Goal: Information Seeking & Learning: Learn about a topic

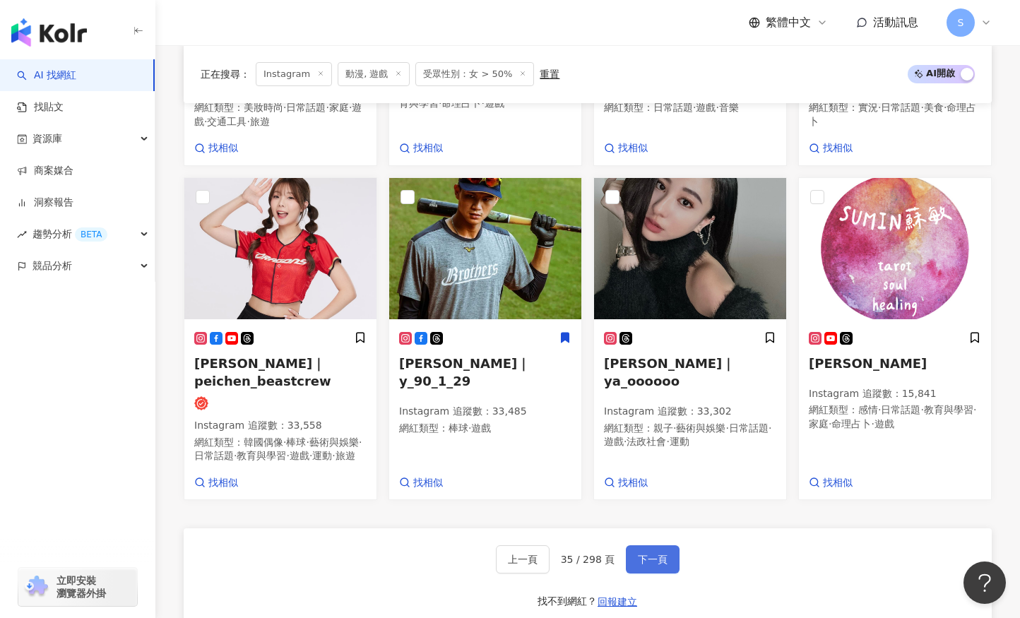
click at [638, 565] on span "下一頁" at bounding box center [653, 559] width 30 height 11
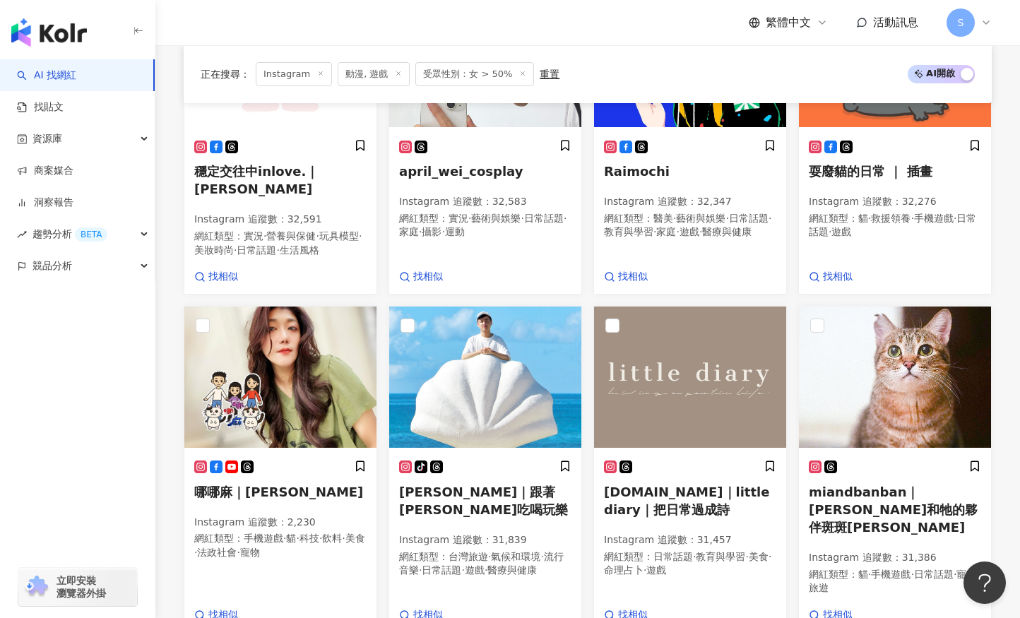
scroll to position [744, 0]
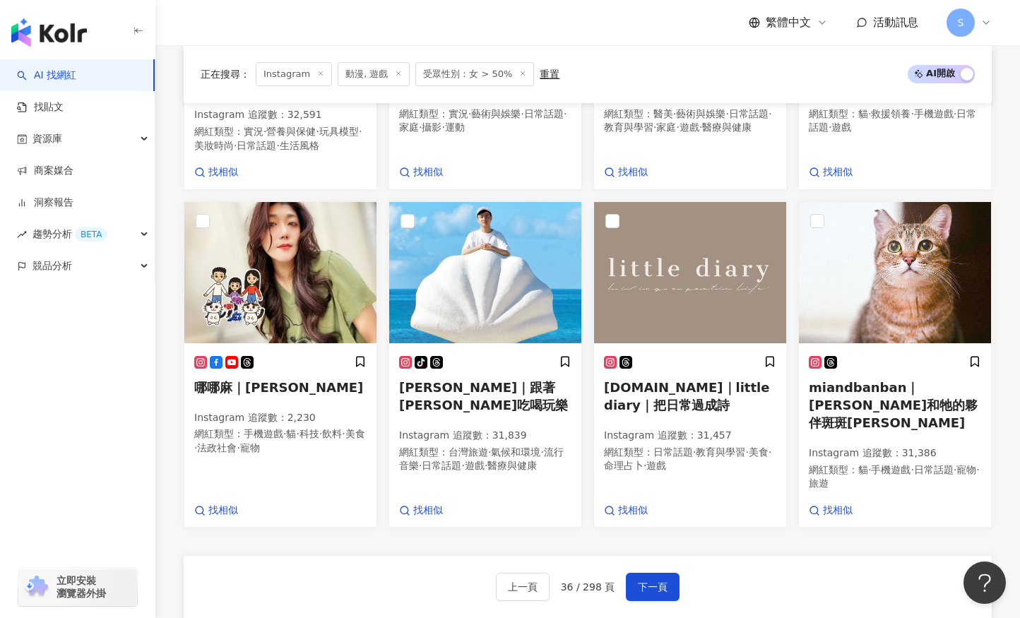
click at [502, 556] on div "上一頁 36 / 298 頁 下一頁 找不到網紅？ 回報建立" at bounding box center [588, 607] width 808 height 102
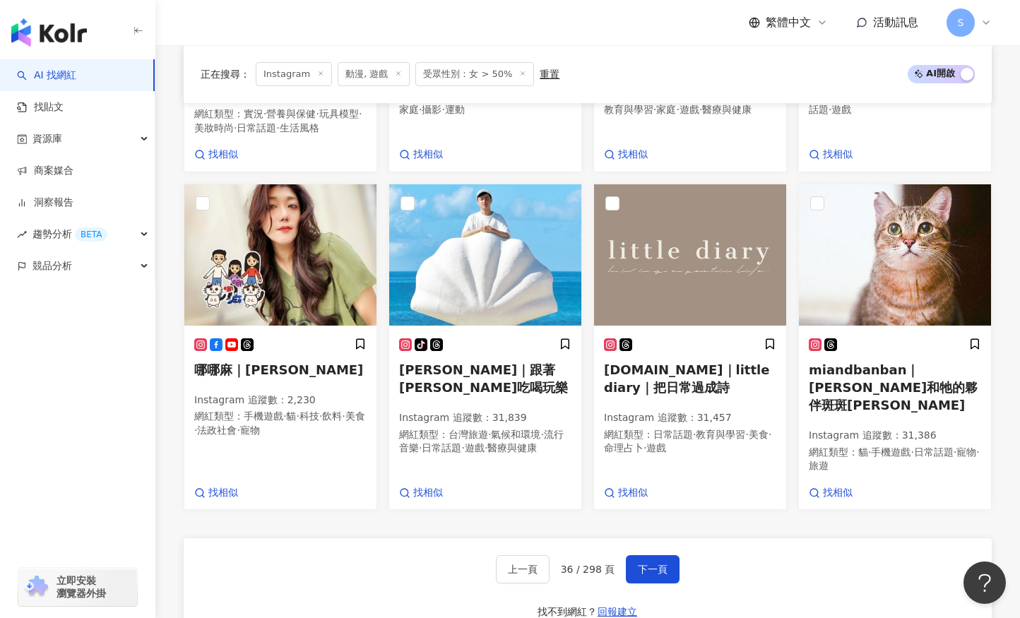
scroll to position [885, 0]
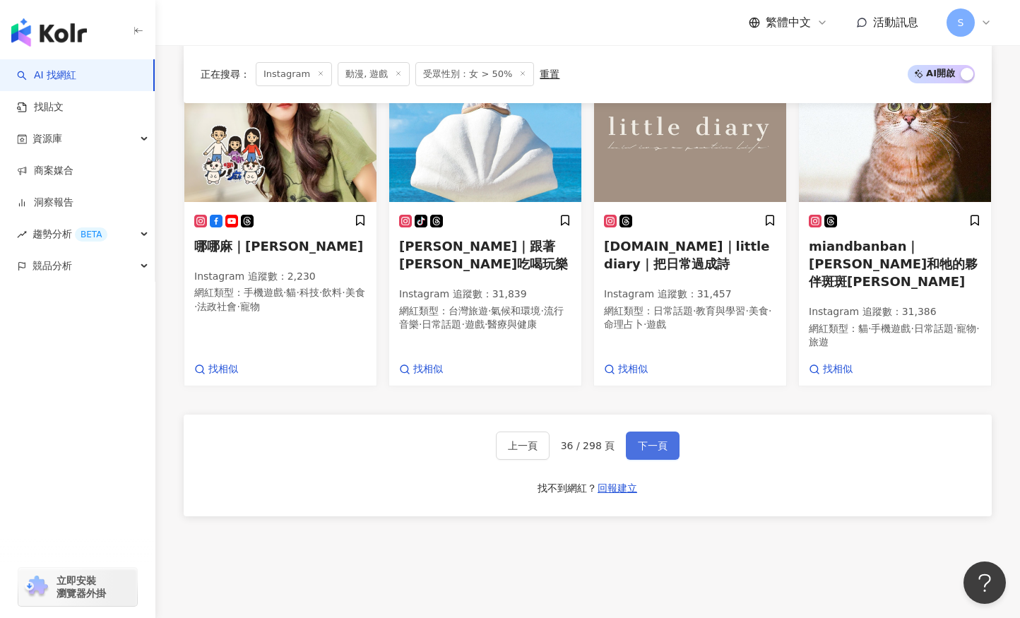
click at [633, 431] on button "下一頁" at bounding box center [653, 445] width 54 height 28
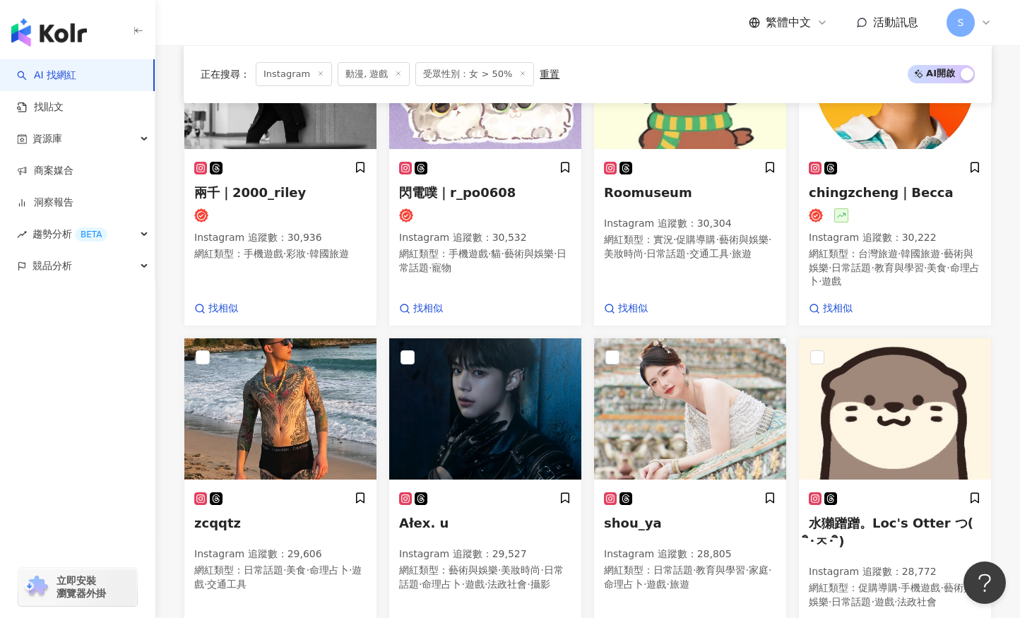
scroll to position [782, 0]
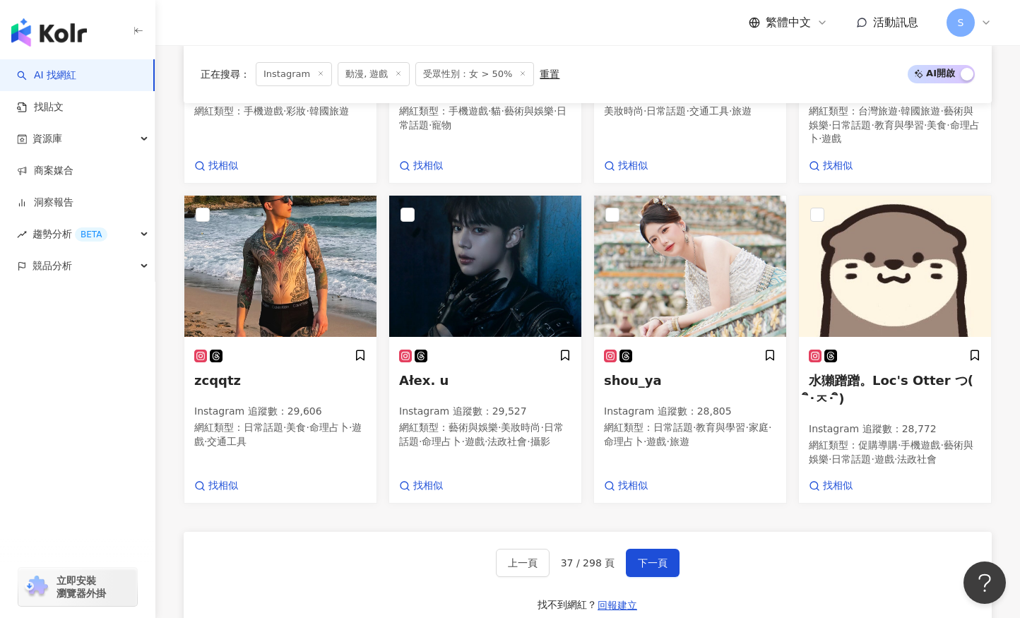
click at [688, 537] on div "上一頁 37 / 298 頁 下一頁 找不到網紅？ 回報建立" at bounding box center [588, 583] width 808 height 102
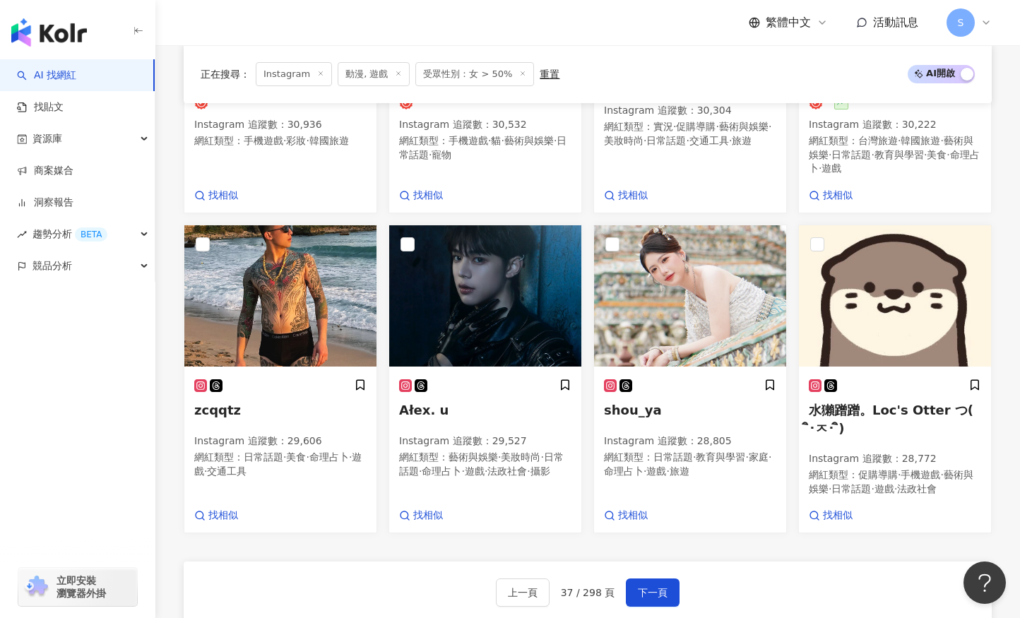
scroll to position [918, 0]
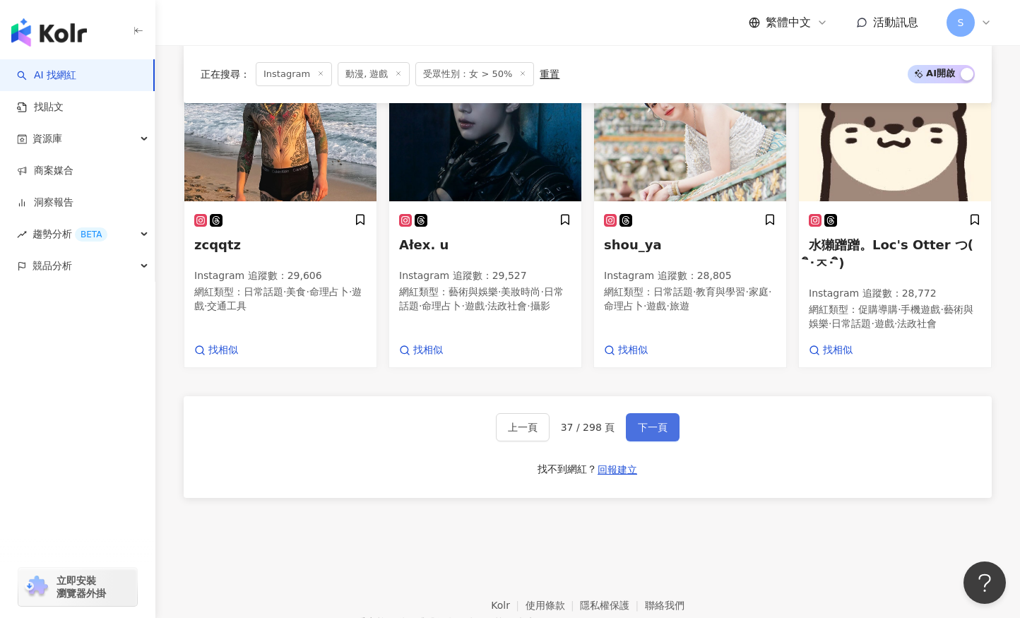
click at [656, 433] on span "下一頁" at bounding box center [653, 427] width 30 height 11
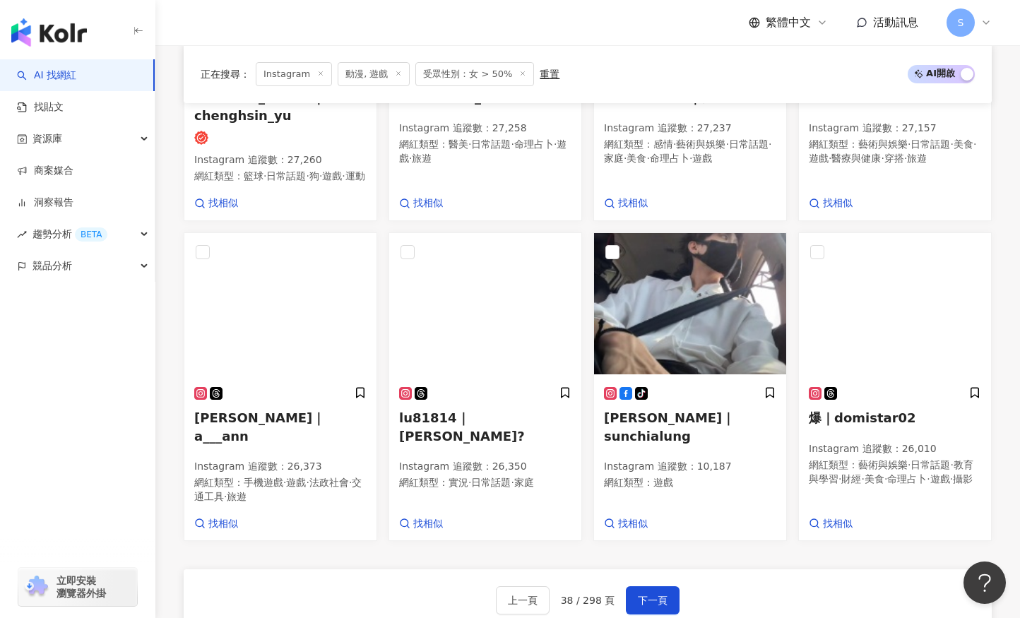
scroll to position [952, 0]
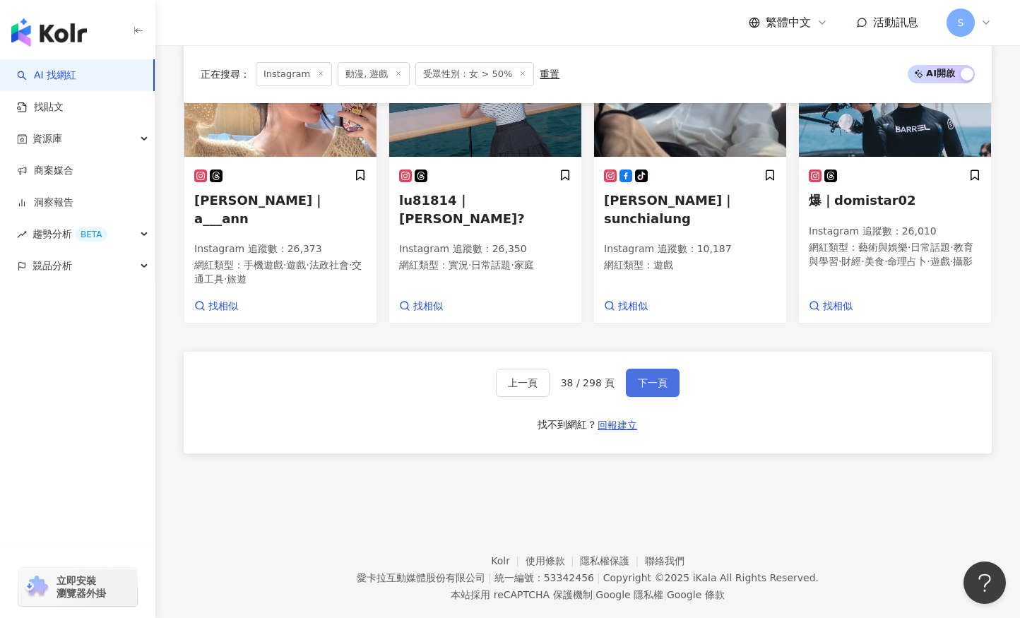
click at [647, 369] on button "下一頁" at bounding box center [653, 383] width 54 height 28
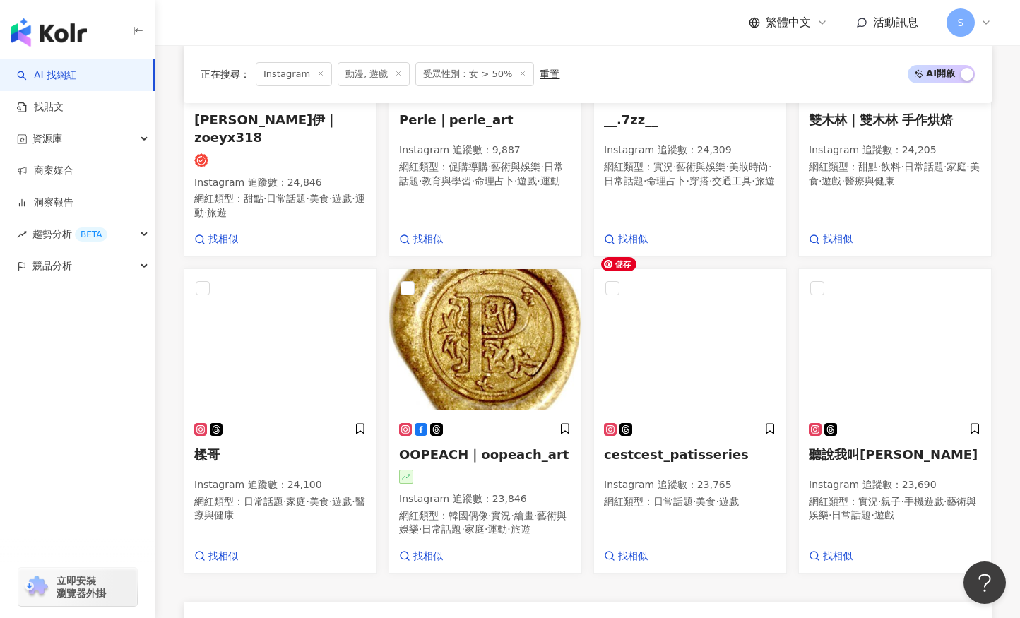
scroll to position [777, 0]
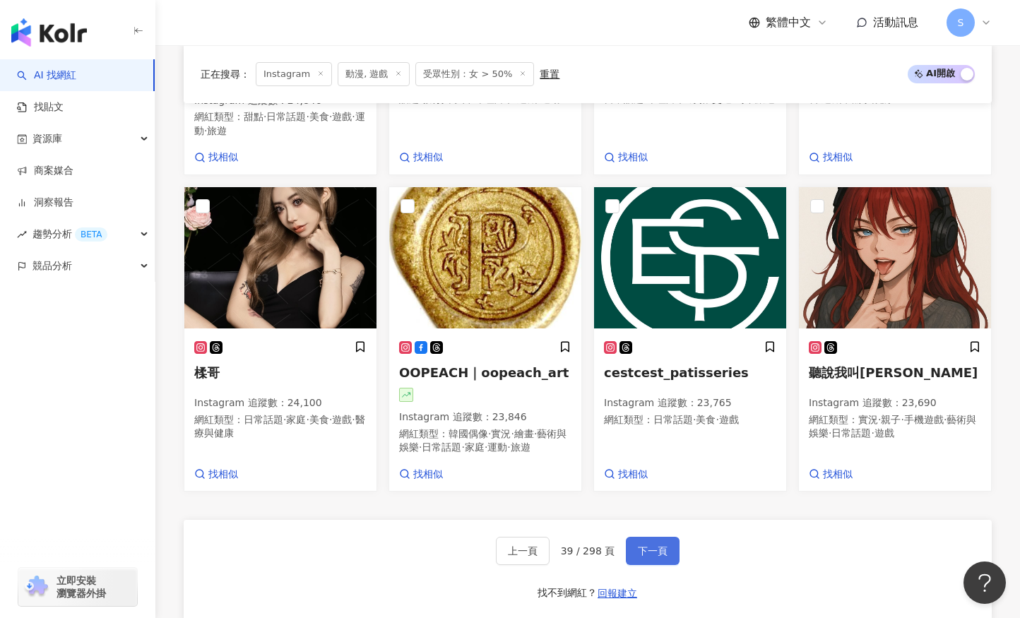
click at [658, 545] on span "下一頁" at bounding box center [653, 550] width 30 height 11
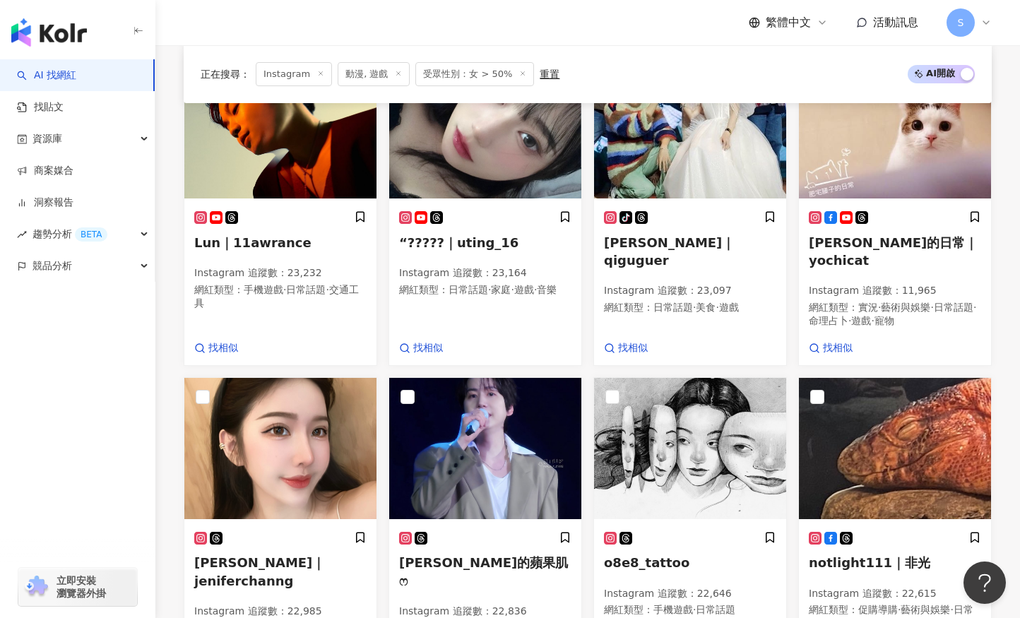
scroll to position [758, 0]
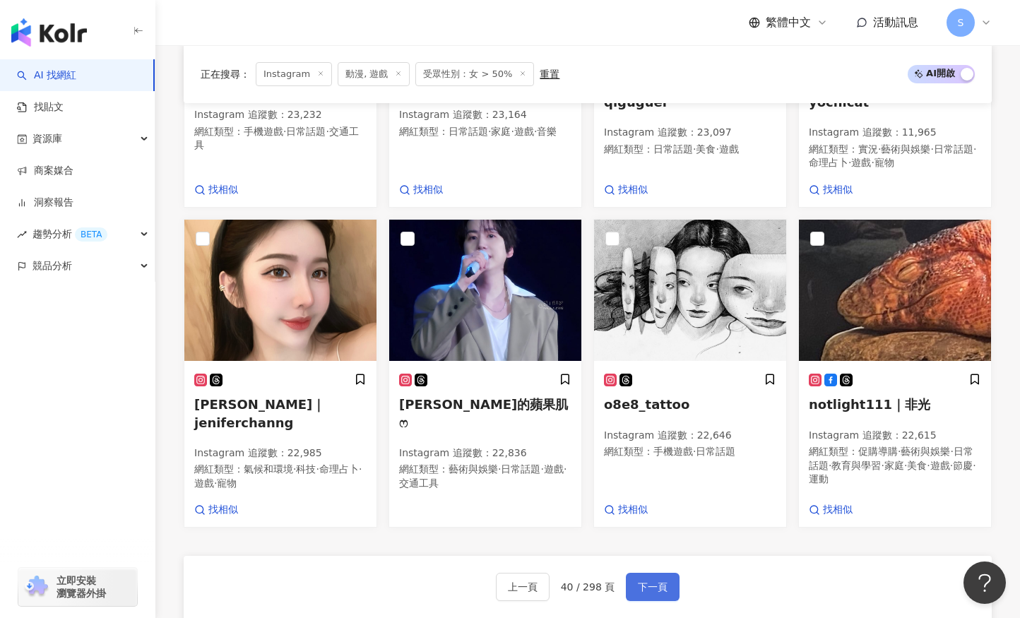
click at [672, 573] on button "下一頁" at bounding box center [653, 587] width 54 height 28
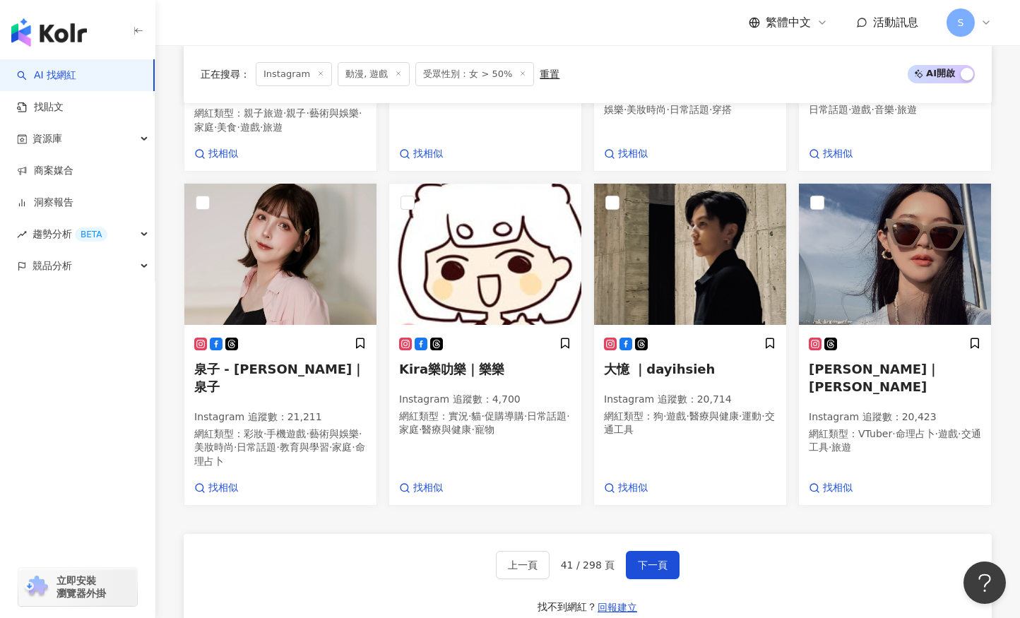
scroll to position [970, 0]
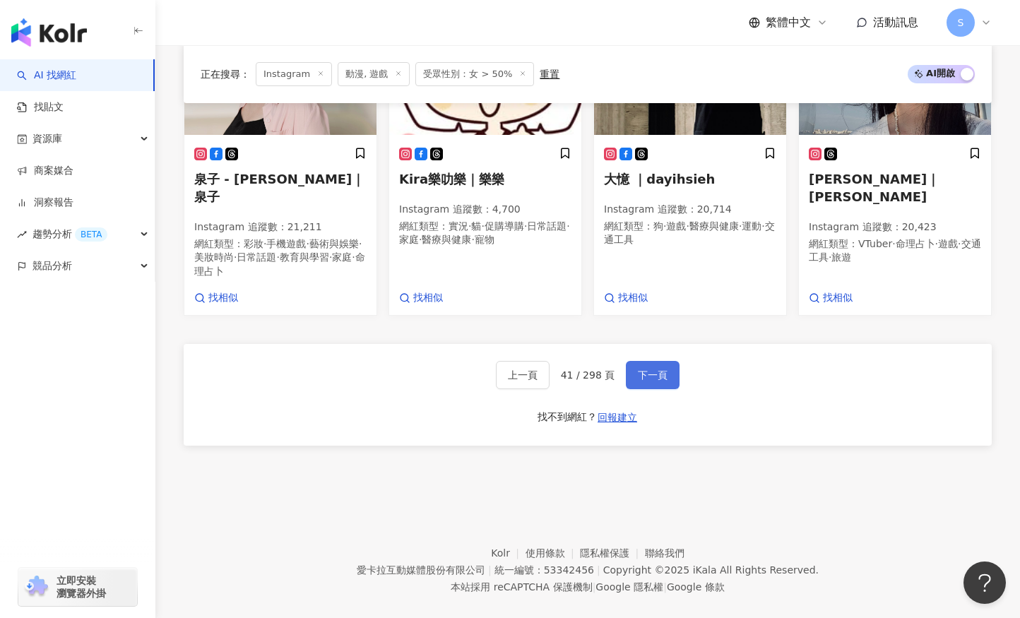
click at [633, 361] on button "下一頁" at bounding box center [653, 375] width 54 height 28
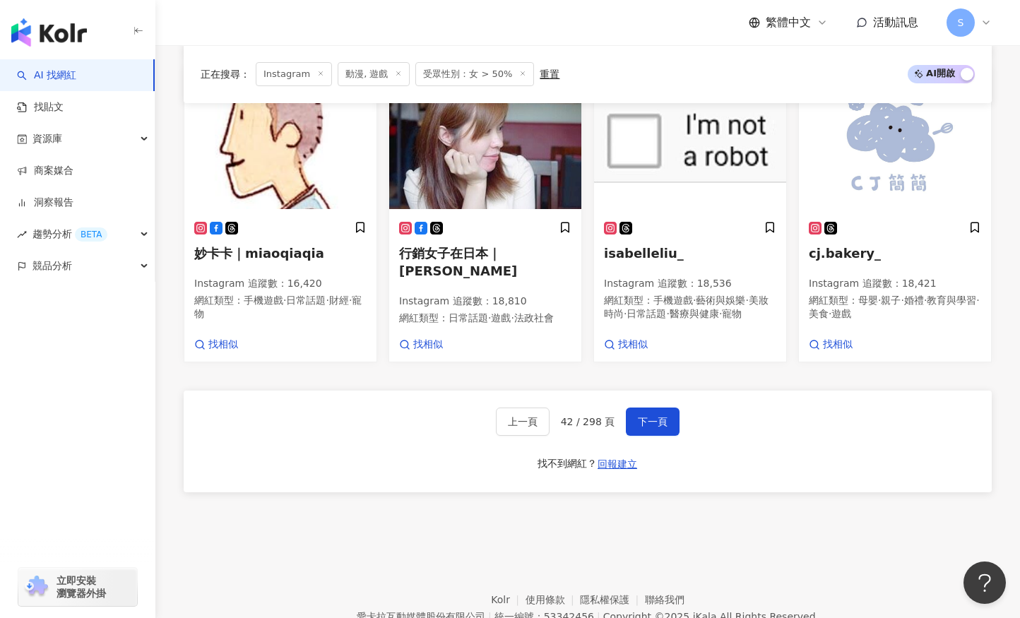
scroll to position [966, 0]
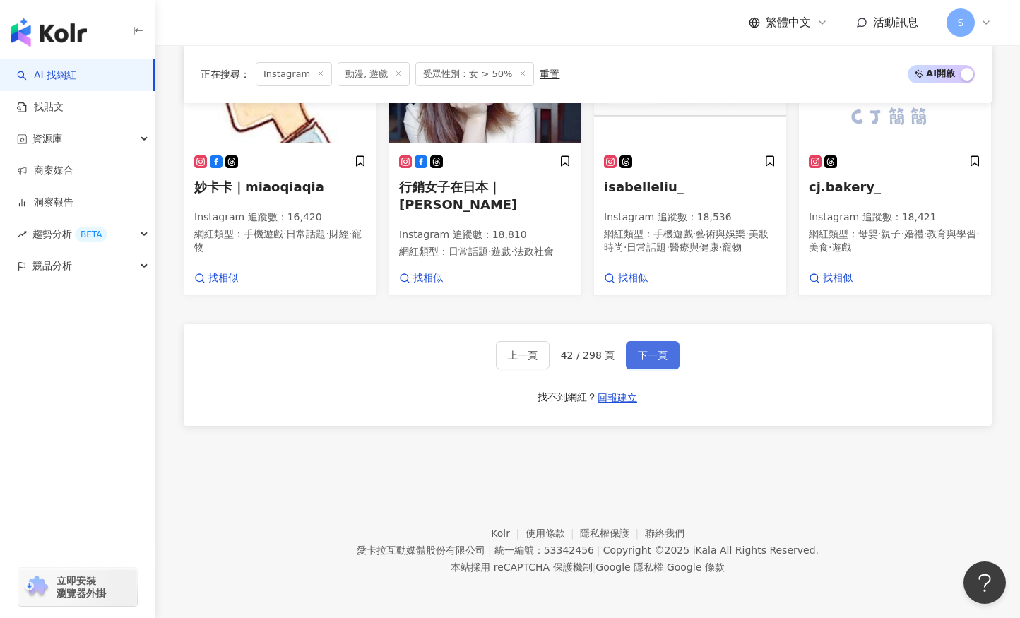
click at [662, 357] on span "下一頁" at bounding box center [653, 354] width 30 height 11
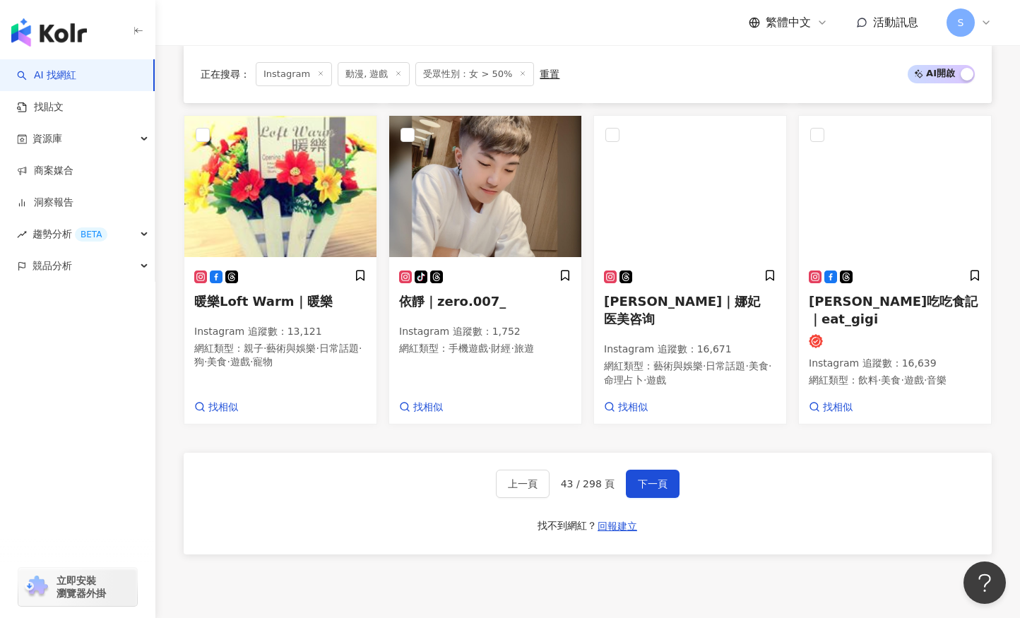
scroll to position [956, 0]
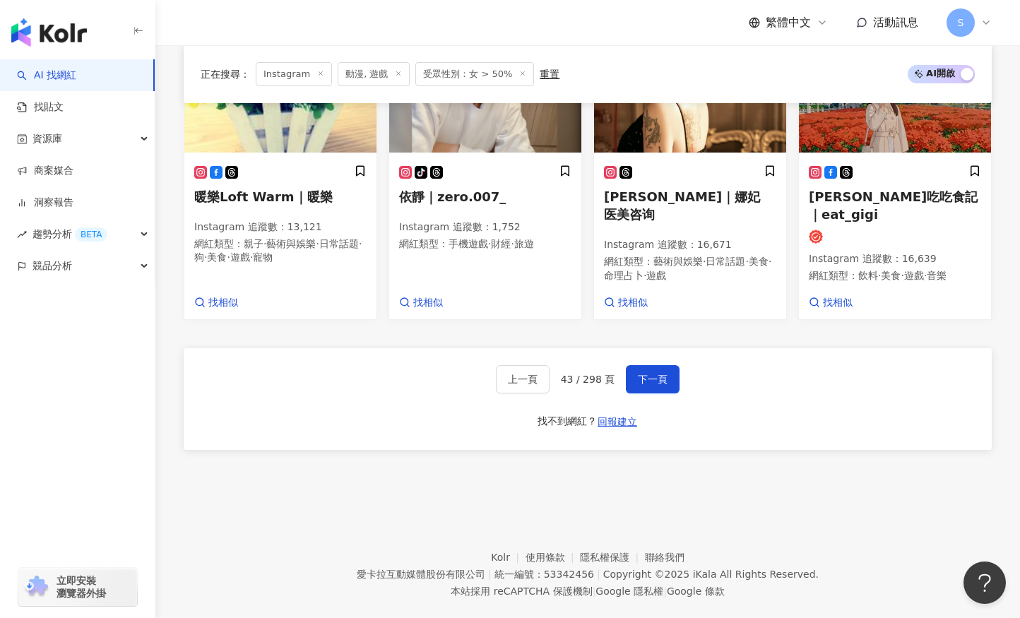
click at [652, 373] on span "下一頁" at bounding box center [653, 378] width 30 height 11
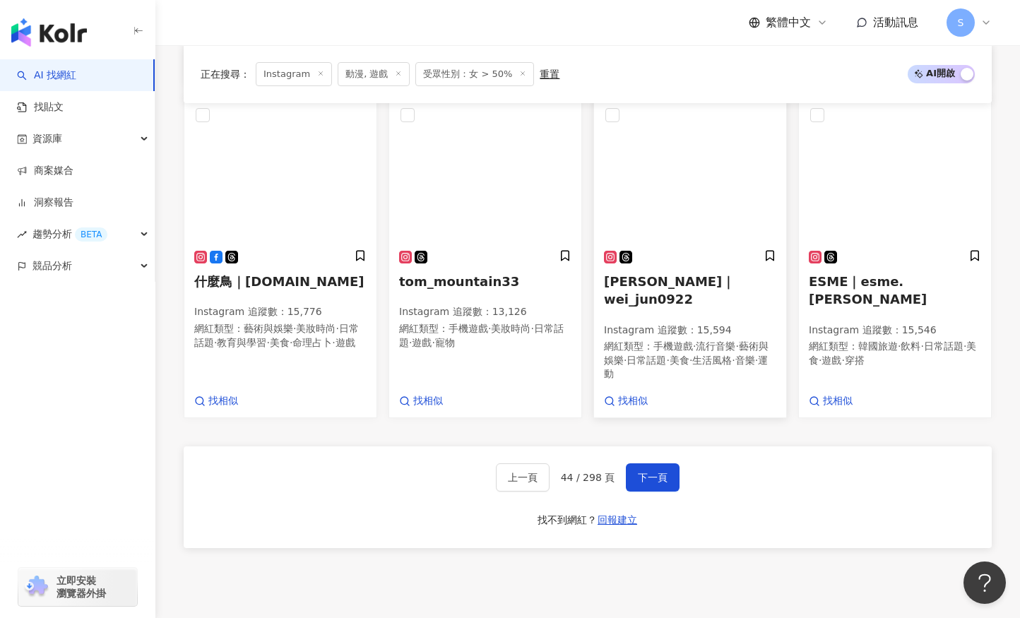
scroll to position [899, 0]
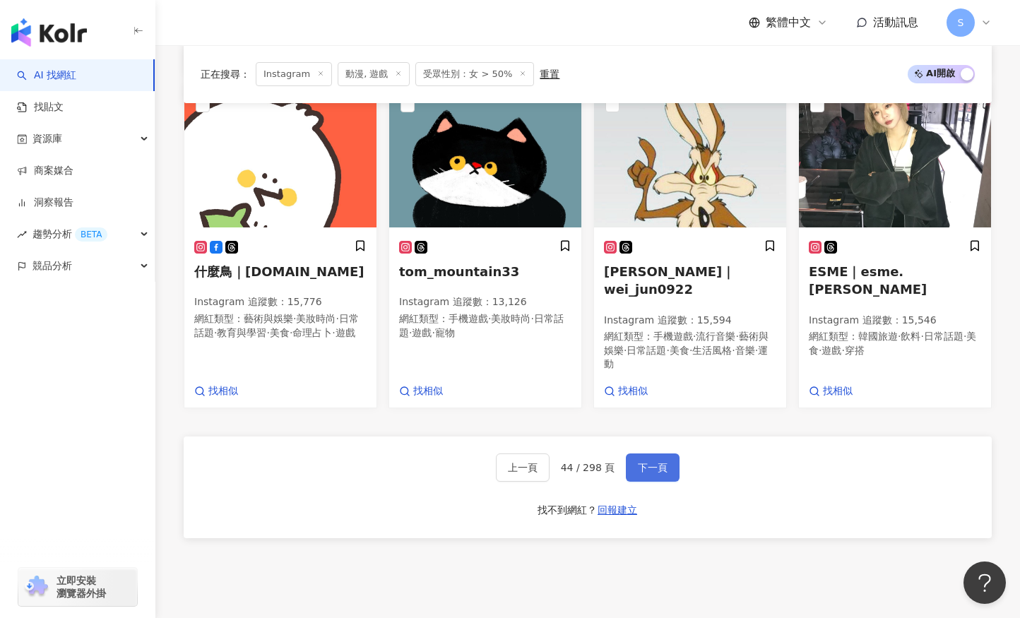
click at [654, 462] on span "下一頁" at bounding box center [653, 467] width 30 height 11
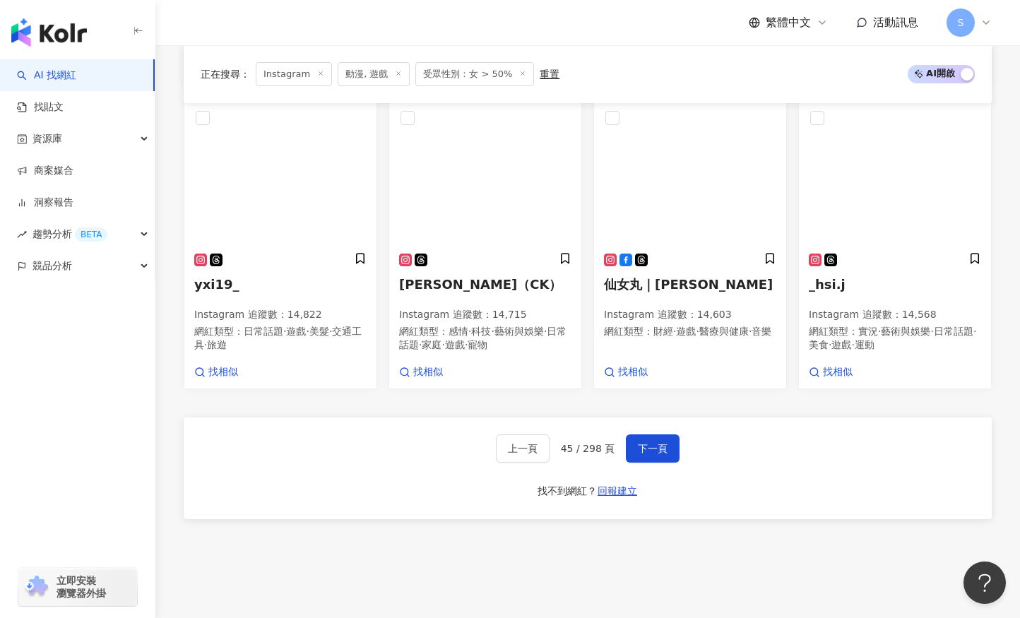
scroll to position [956, 0]
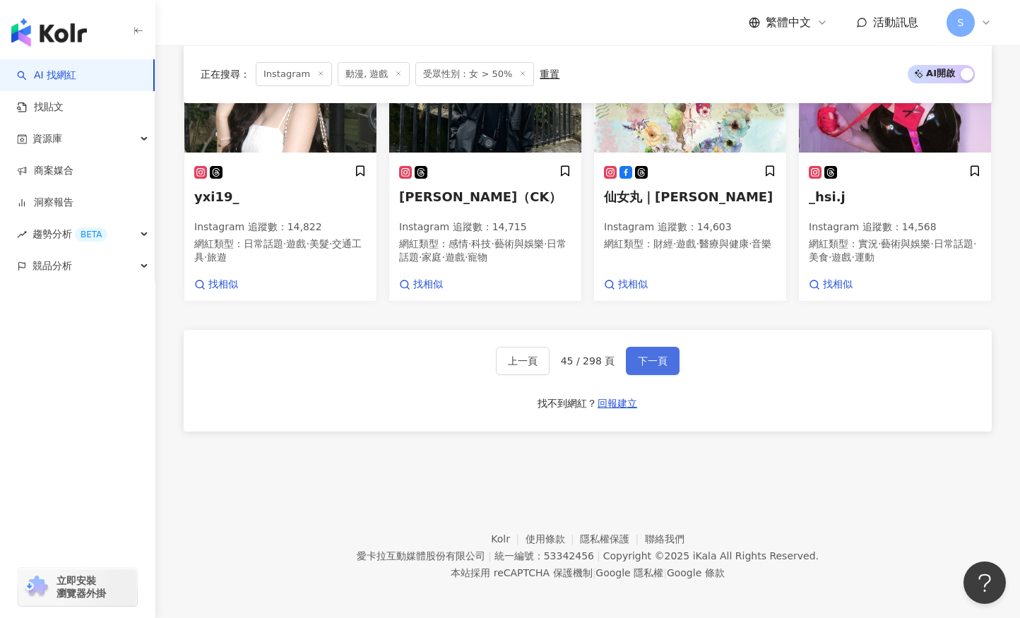
click at [644, 364] on button "下一頁" at bounding box center [653, 361] width 54 height 28
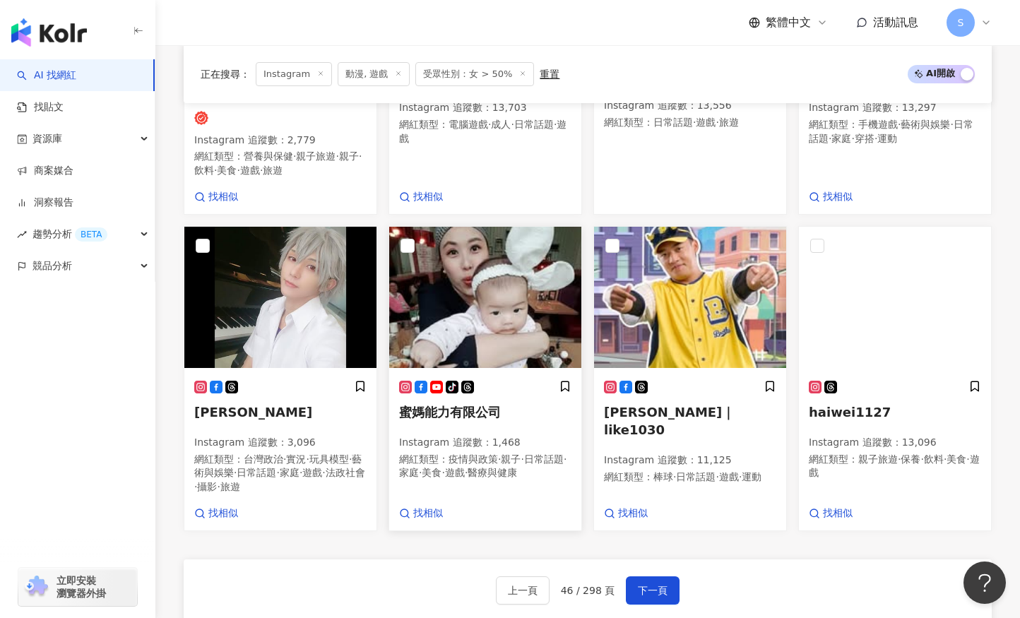
scroll to position [755, 0]
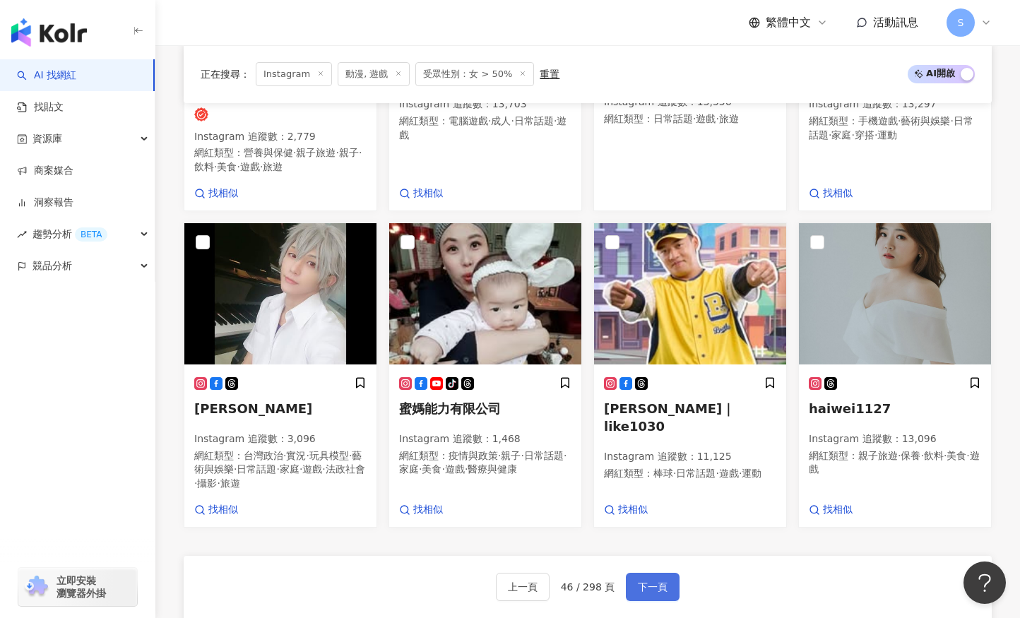
click at [651, 581] on span "下一頁" at bounding box center [653, 586] width 30 height 11
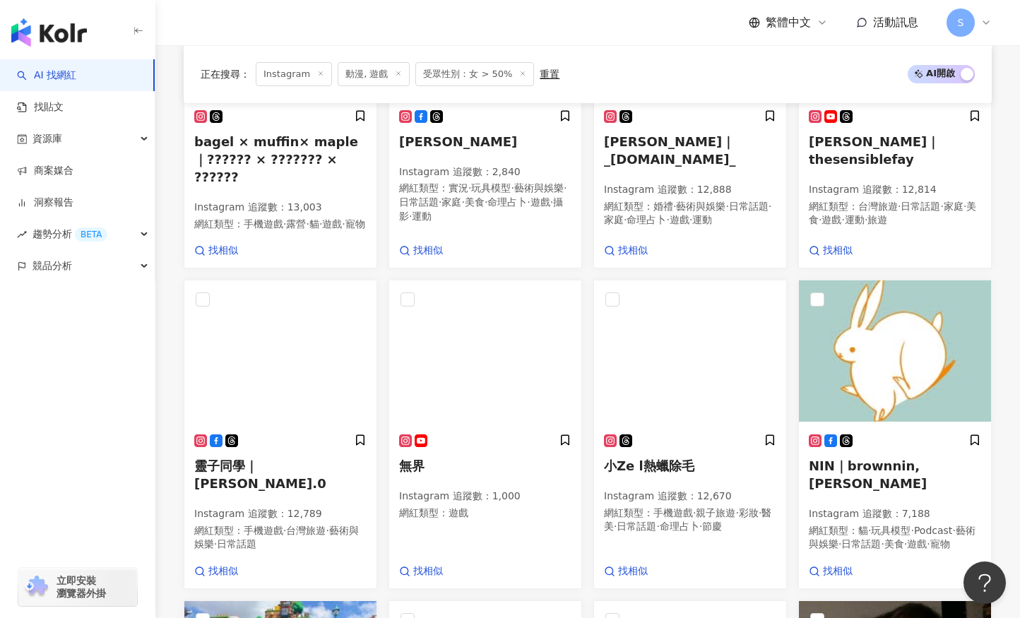
scroll to position [777, 0]
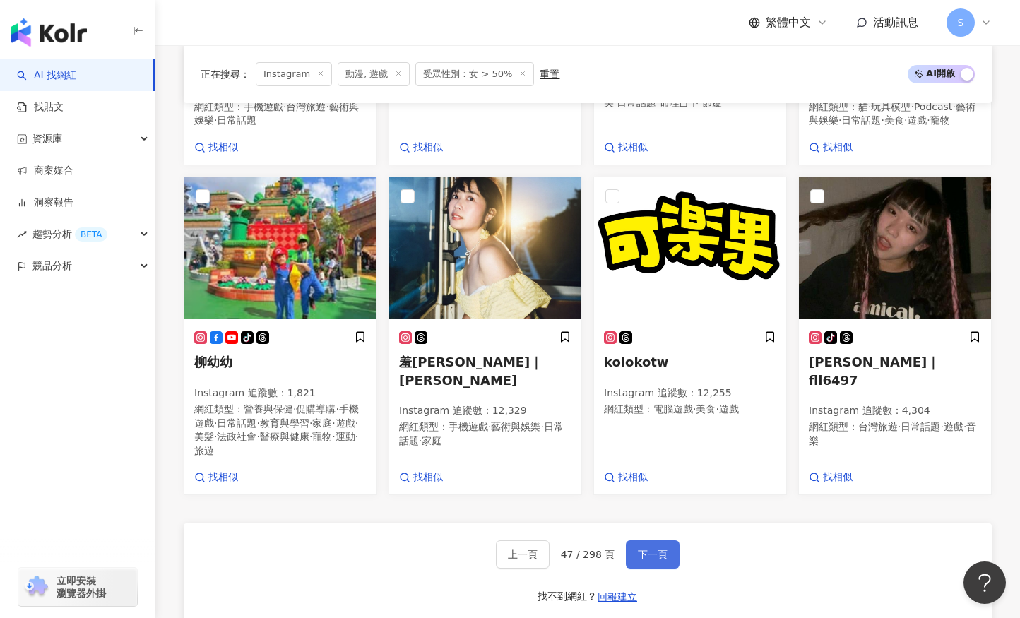
click at [659, 560] on span "下一頁" at bounding box center [653, 554] width 30 height 11
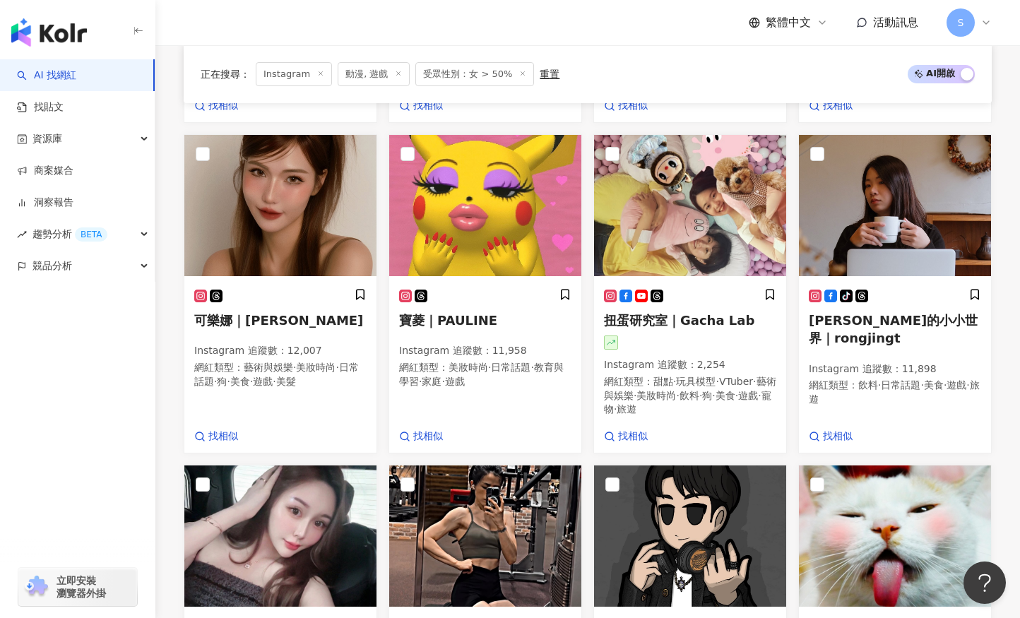
scroll to position [847, 0]
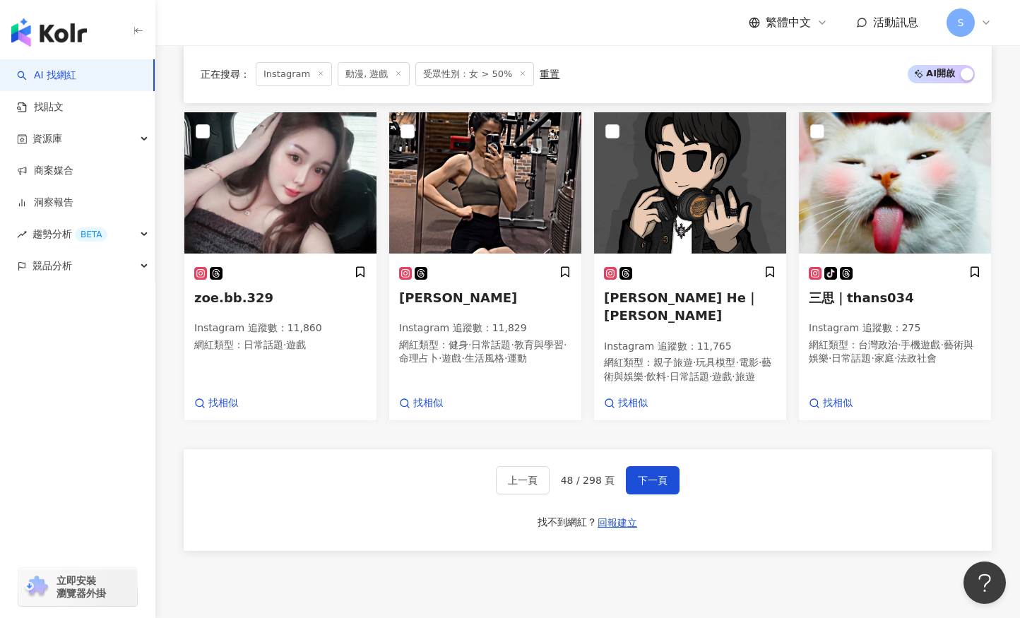
click at [671, 451] on div "上一頁 48 / 298 頁 下一頁 找不到網紅？ 回報建立" at bounding box center [588, 500] width 808 height 102
click at [655, 466] on button "下一頁" at bounding box center [653, 480] width 54 height 28
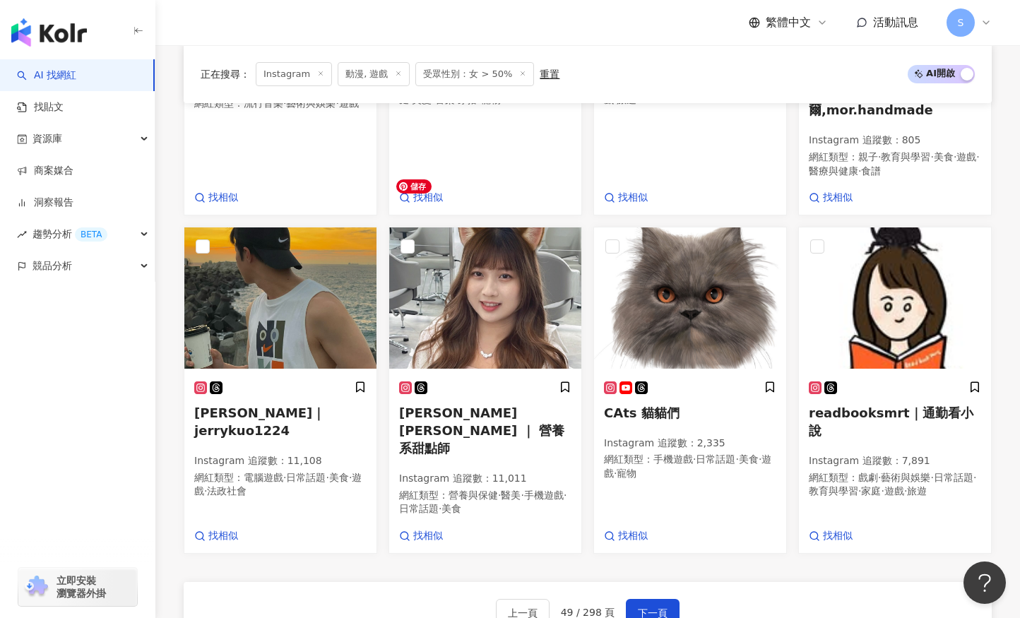
scroll to position [933, 0]
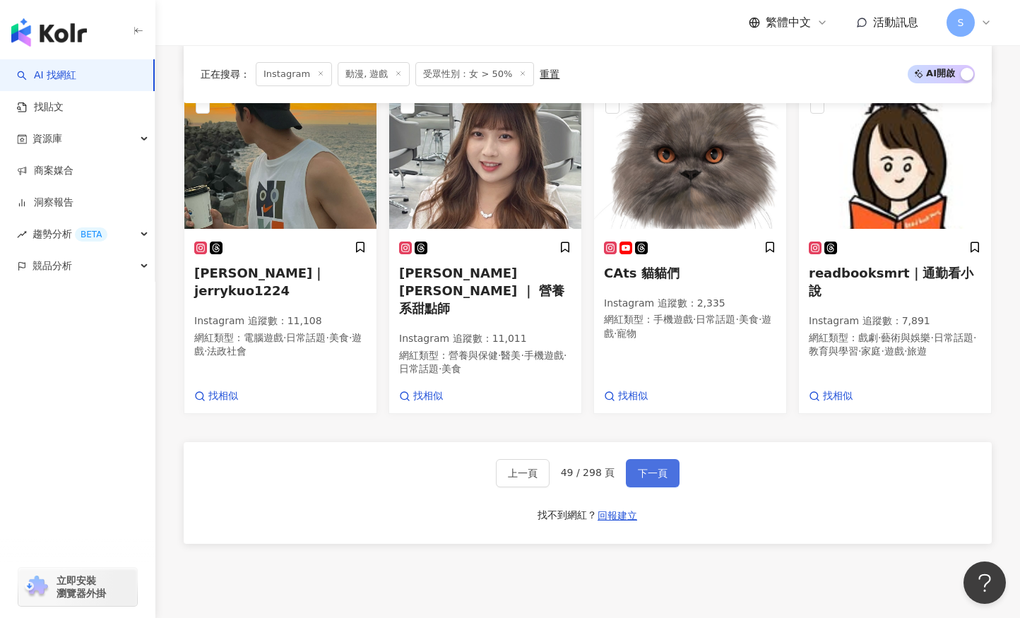
click at [652, 459] on button "下一頁" at bounding box center [653, 473] width 54 height 28
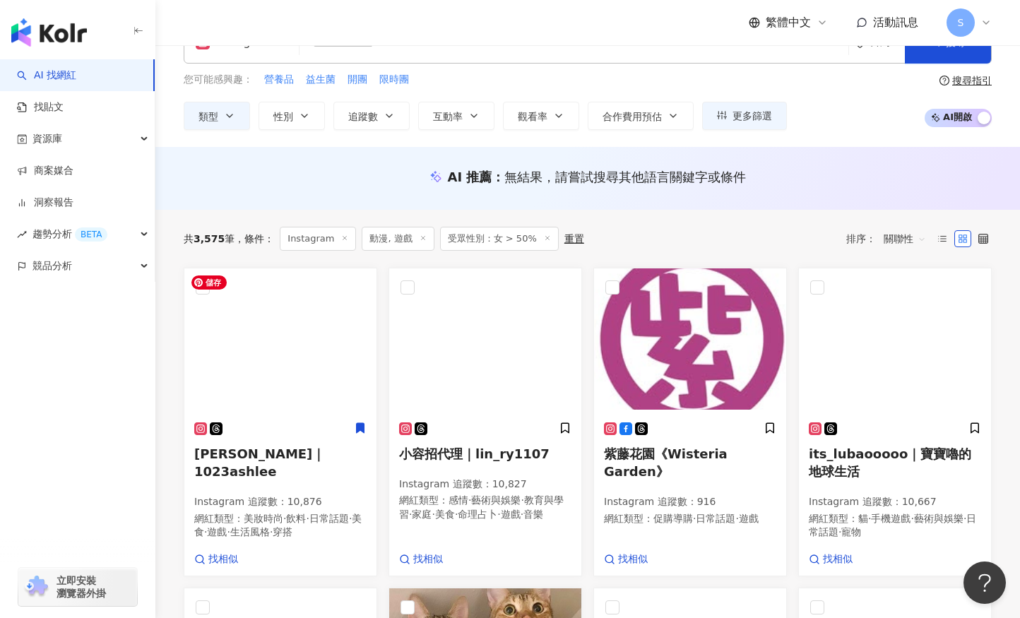
scroll to position [0, 0]
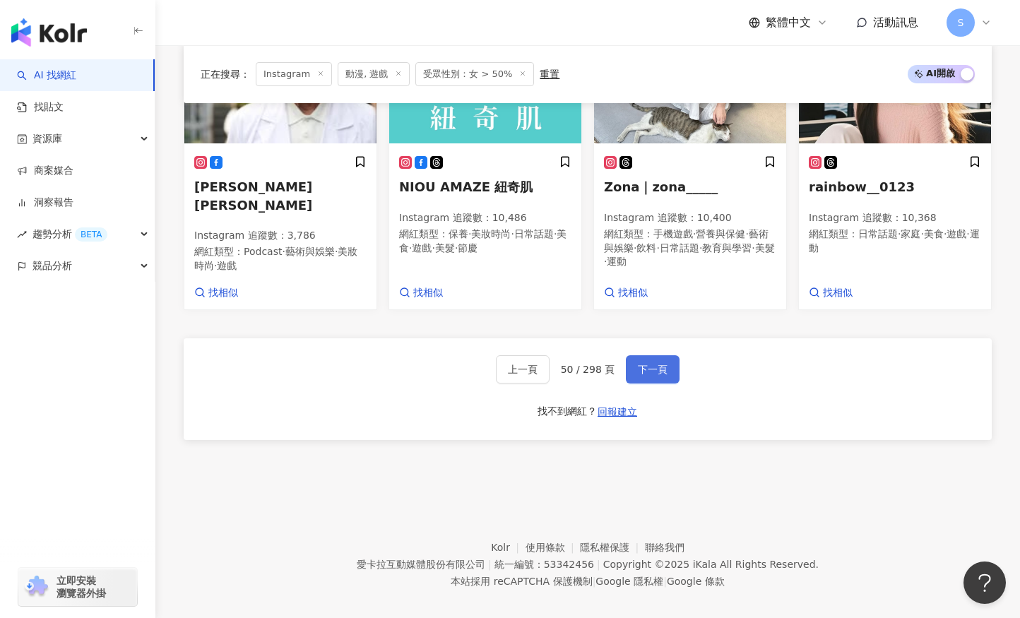
click at [667, 363] on button "下一頁" at bounding box center [653, 369] width 54 height 28
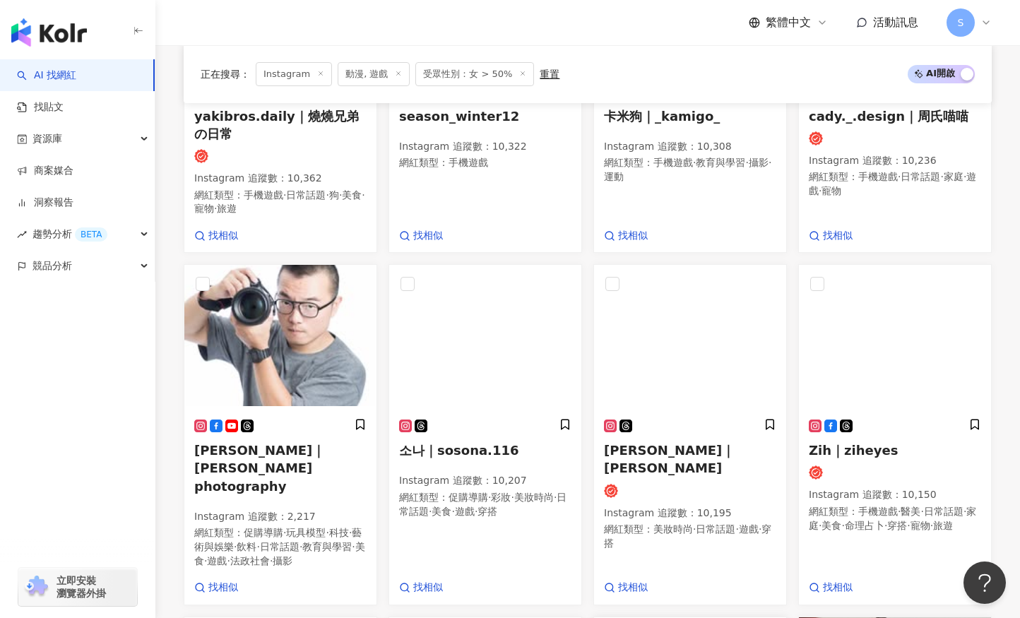
scroll to position [352, 0]
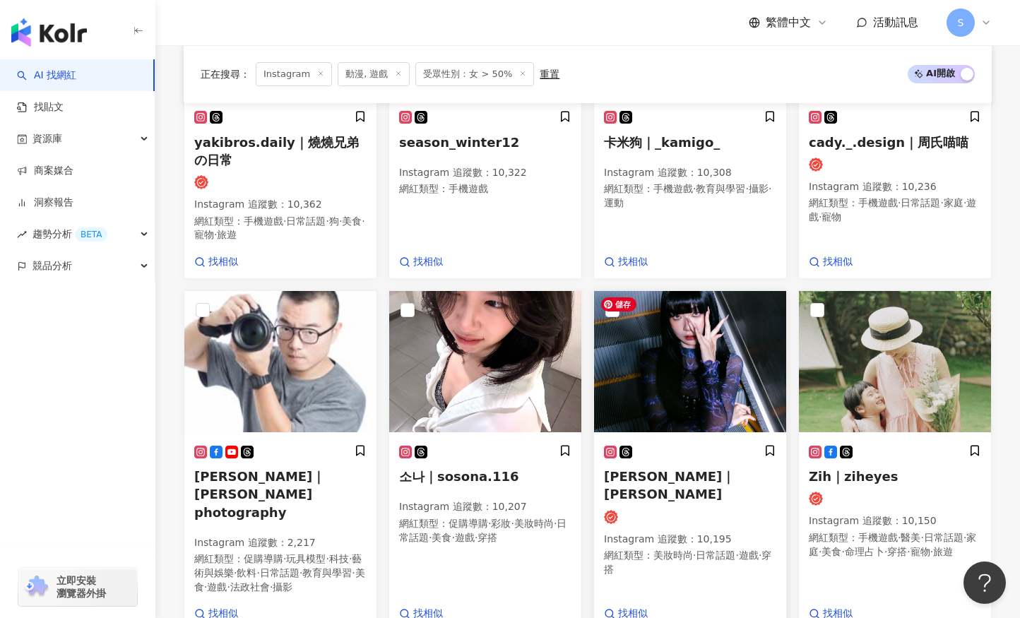
click at [721, 381] on img at bounding box center [690, 361] width 192 height 141
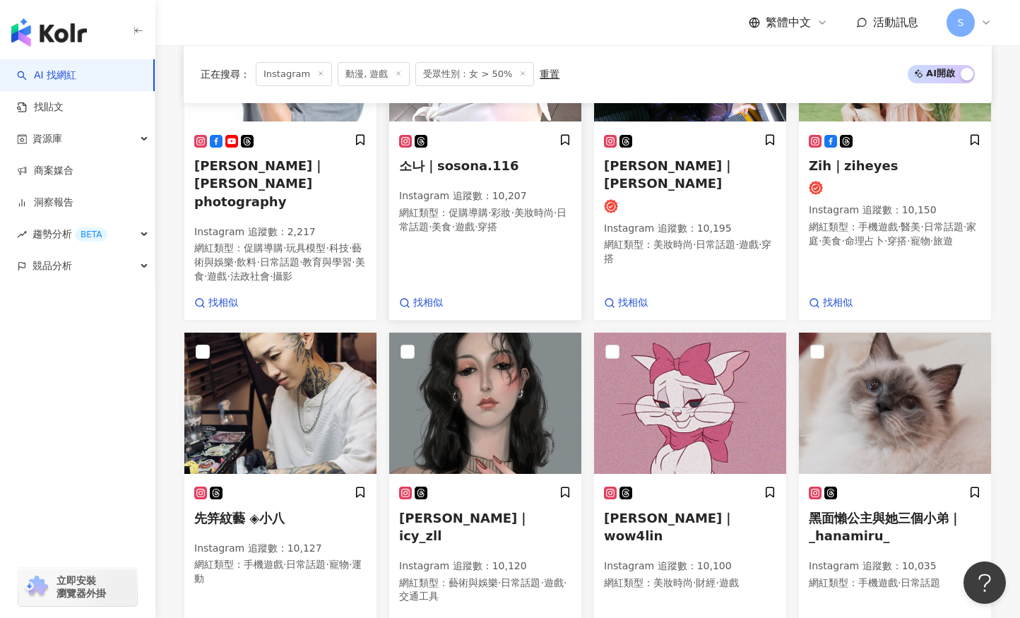
scroll to position [776, 0]
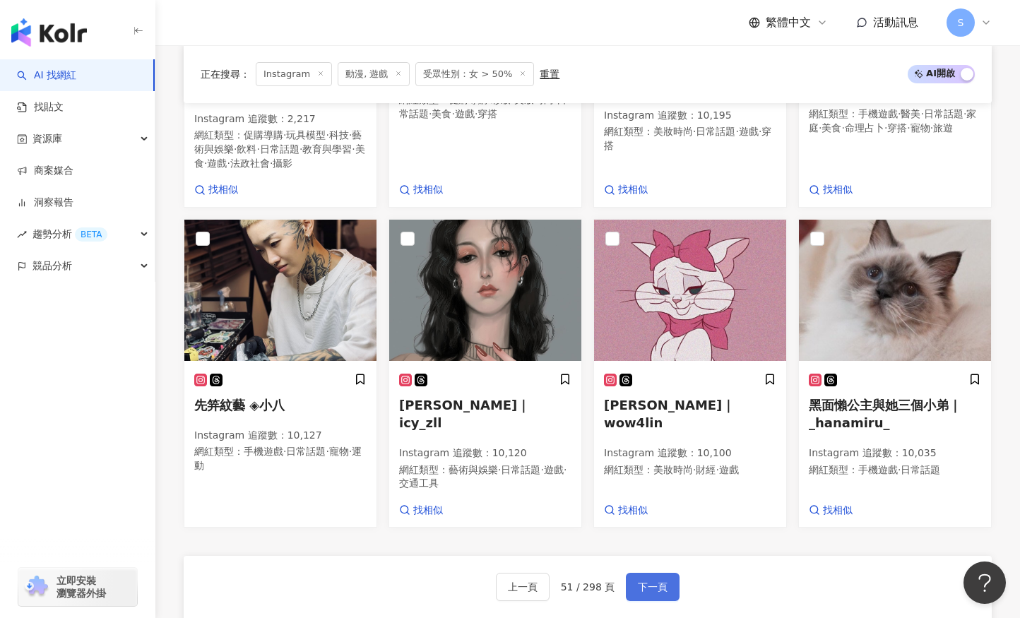
click at [669, 573] on button "下一頁" at bounding box center [653, 587] width 54 height 28
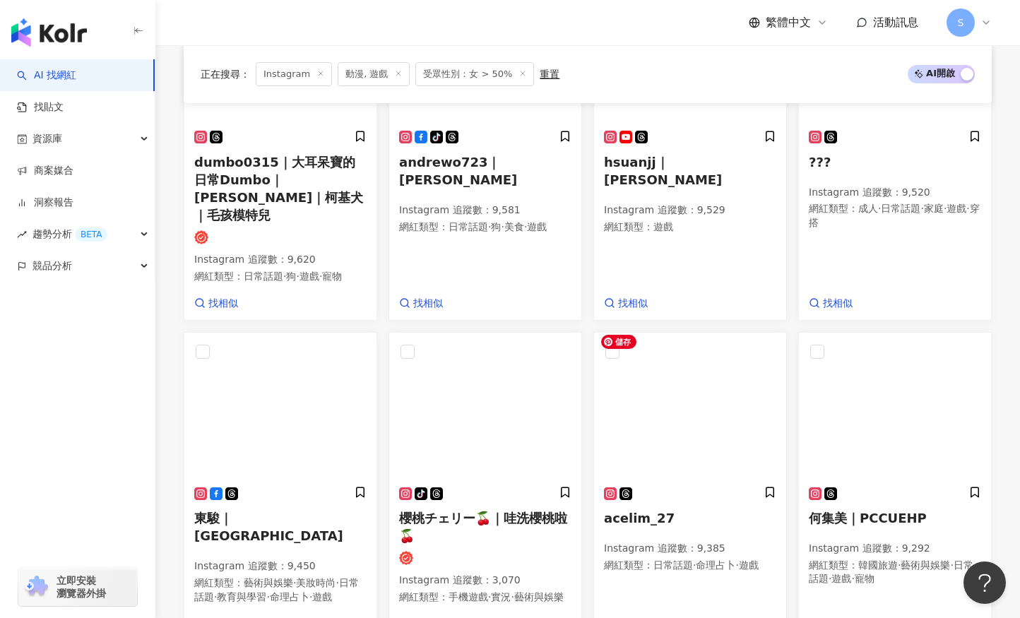
scroll to position [865, 0]
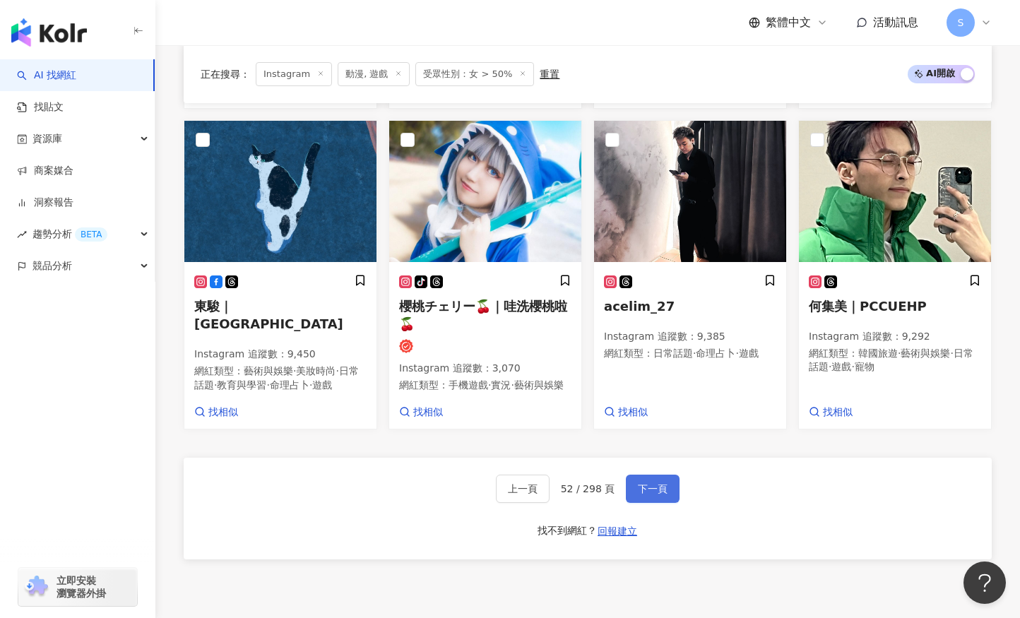
click at [660, 494] on span "下一頁" at bounding box center [653, 488] width 30 height 11
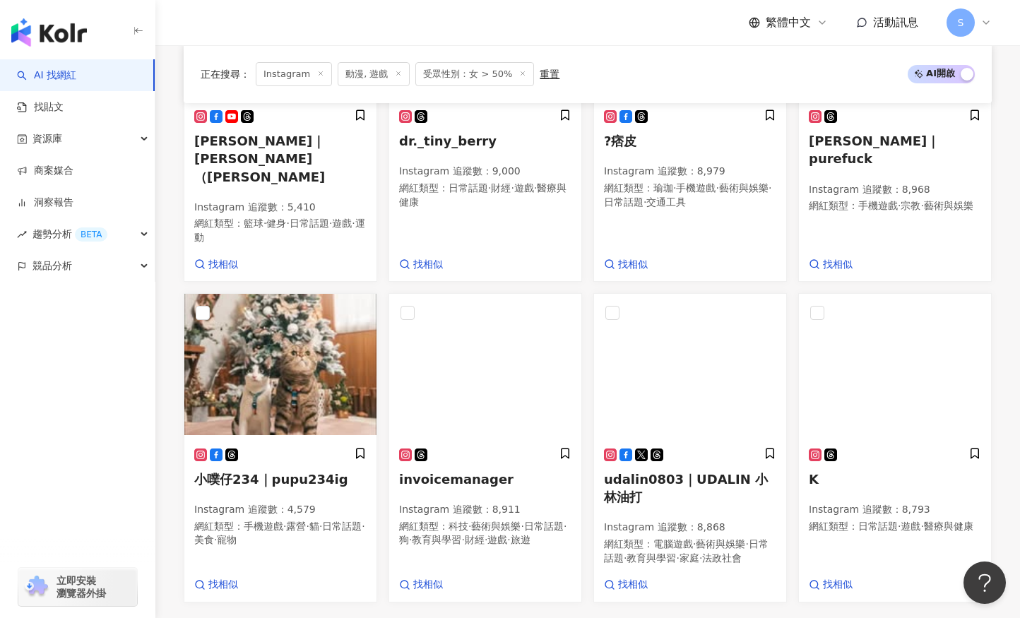
scroll to position [829, 0]
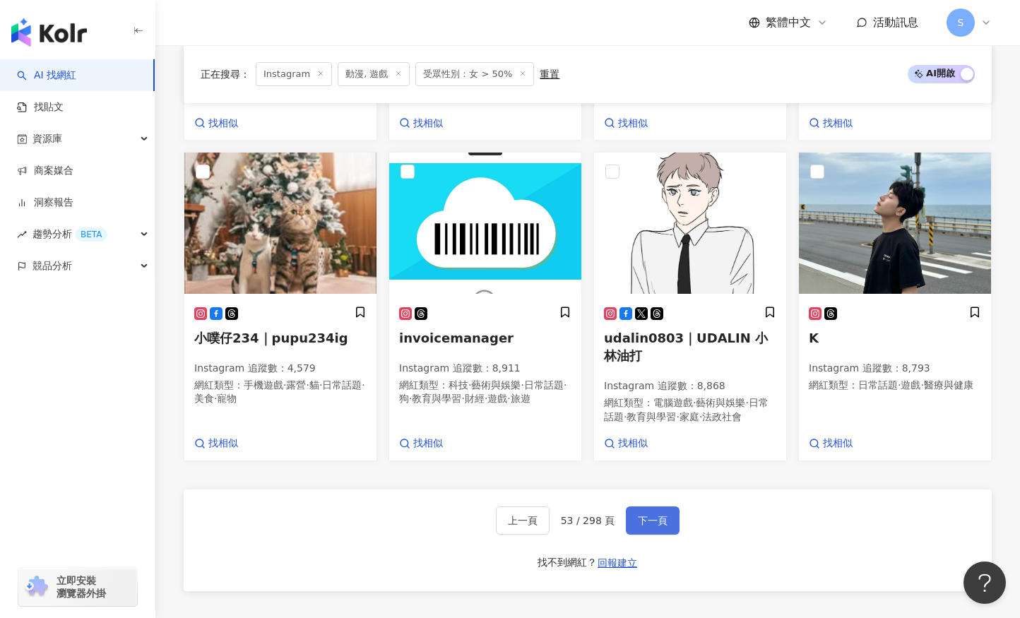
click at [651, 506] on button "下一頁" at bounding box center [653, 520] width 54 height 28
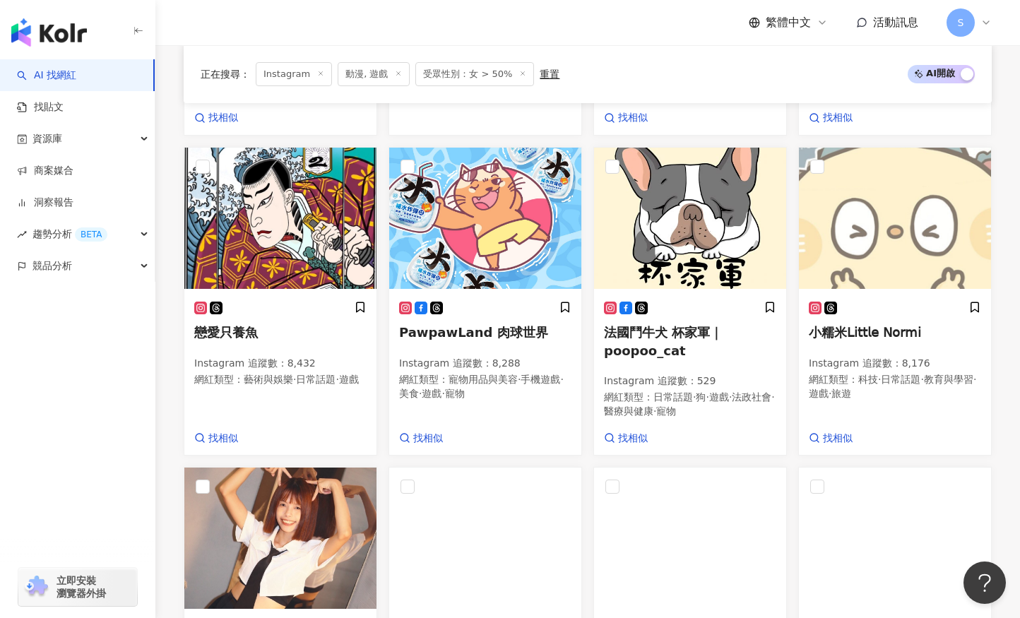
scroll to position [503, 0]
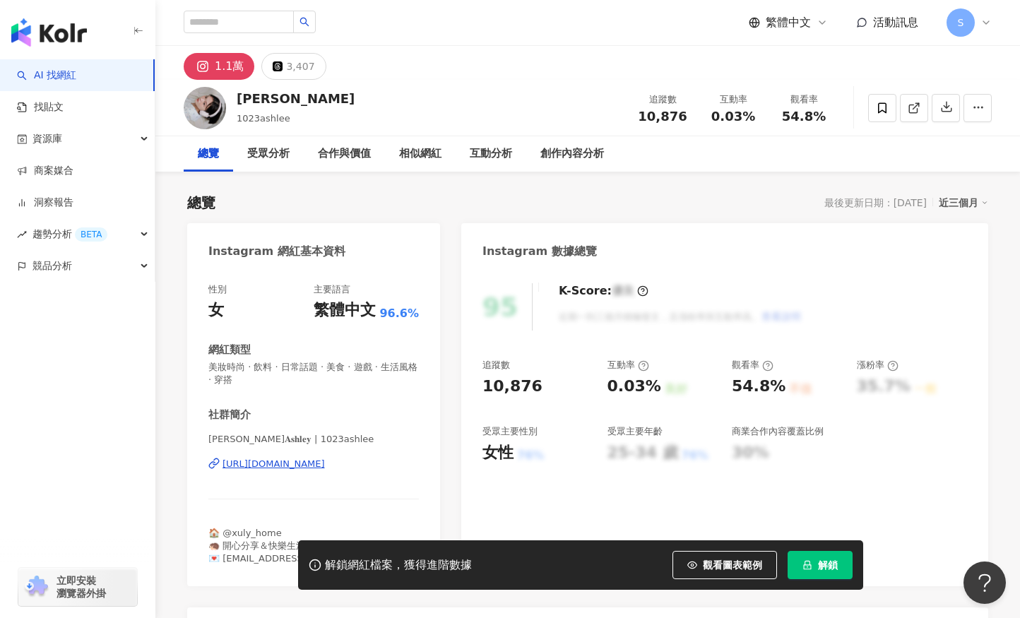
click at [388, 475] on div "許莉𝐀𝐬𝐡𝐥𝐞𝐲 | 1023ashlee https://www.instagram.com/1023ashlee/" at bounding box center [313, 474] width 210 height 83
click at [325, 462] on div "https://www.instagram.com/1023ashlee/" at bounding box center [273, 464] width 102 height 13
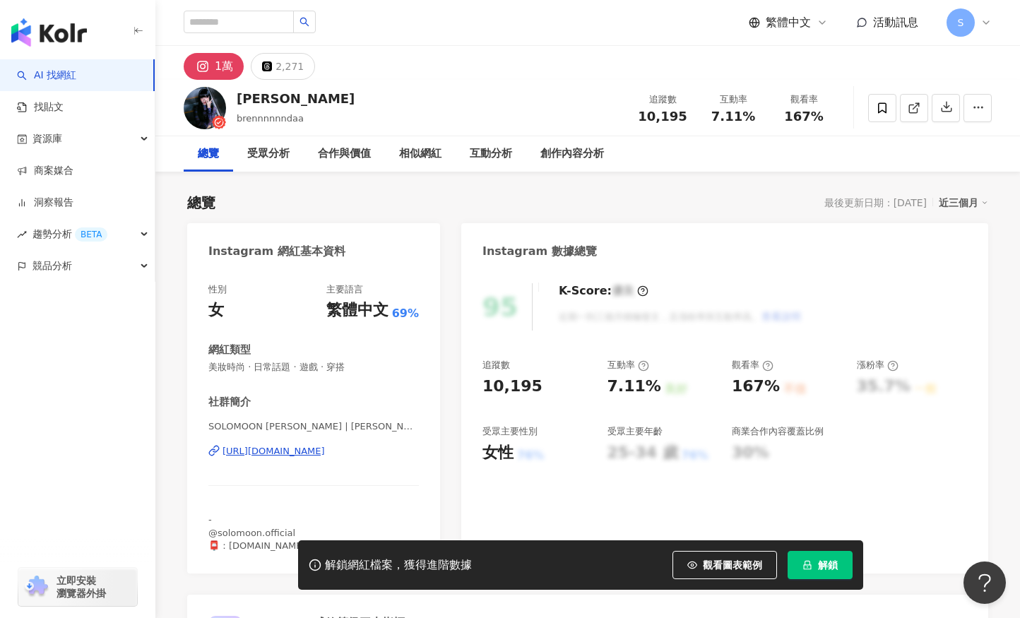
click at [325, 453] on div "https://www.instagram.com/brennnnnndaa/" at bounding box center [273, 451] width 102 height 13
